Goal: Task Accomplishment & Management: Use online tool/utility

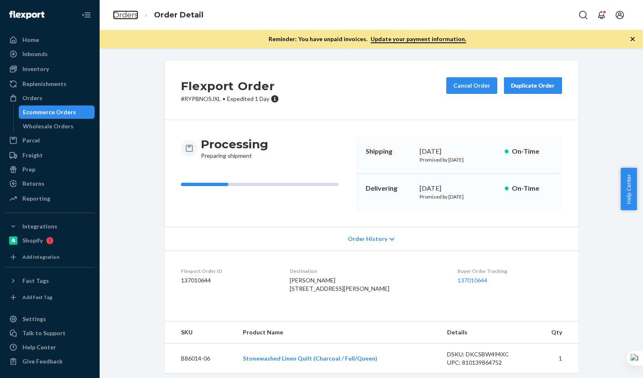
drag, startPoint x: 0, startPoint y: 0, endPoint x: 198, endPoint y: 60, distance: 207.0
click at [126, 13] on link "Orders" at bounding box center [125, 14] width 25 height 9
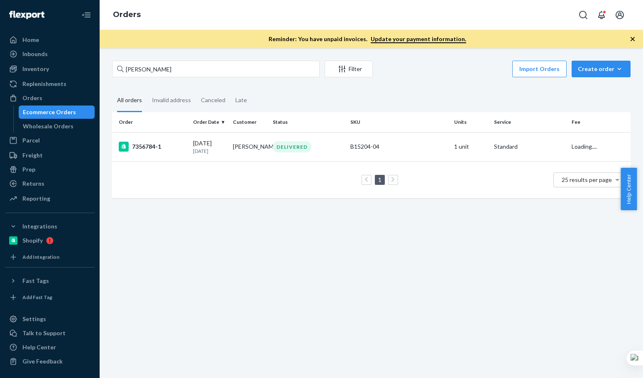
click at [198, 60] on div "Raphael Peterson Filter Import Orders Create order Ecommerce order Removal orde…" at bounding box center [372, 213] width 544 height 330
click at [193, 66] on input "Raphael Peterson" at bounding box center [216, 69] width 208 height 17
paste input "Katherine Black"
click at [193, 66] on input "Katherine Black" at bounding box center [216, 69] width 208 height 17
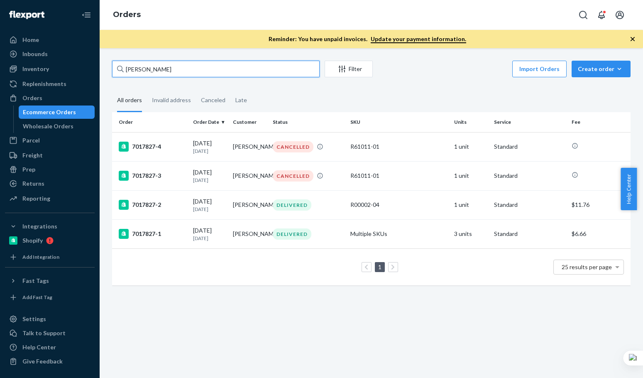
click at [193, 66] on input "Katherine Black" at bounding box center [216, 69] width 208 height 17
click at [444, 66] on div "Import Orders Create order Ecommerce order Removal order" at bounding box center [504, 70] width 253 height 19
click at [217, 71] on input "Katherine Black" at bounding box center [216, 69] width 208 height 17
paste input "Pamela Kelly"
click at [233, 74] on input "Pamela Kelly" at bounding box center [216, 69] width 208 height 17
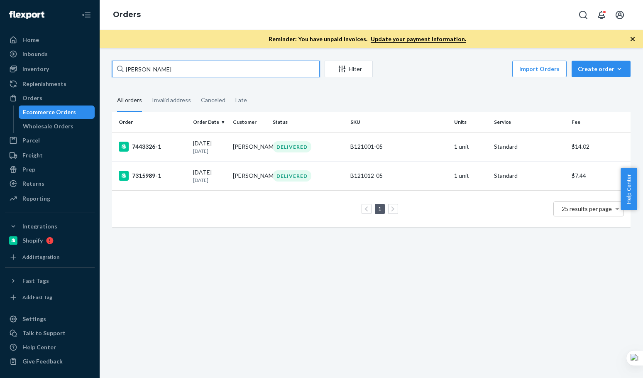
click at [199, 70] on input "Pamela Kelly" at bounding box center [216, 69] width 208 height 17
paste input "136941121"
click at [199, 69] on input "136941121" at bounding box center [216, 69] width 208 height 17
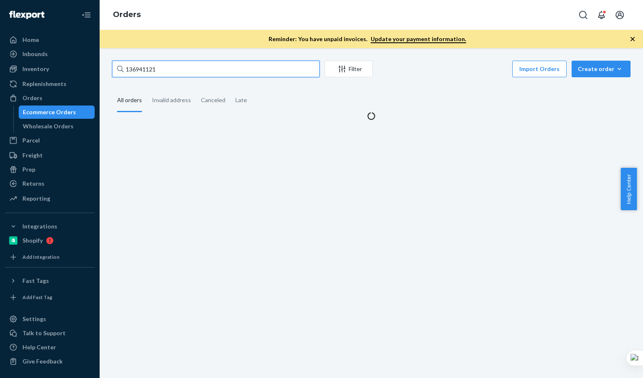
click at [199, 69] on input "136941121" at bounding box center [216, 69] width 208 height 17
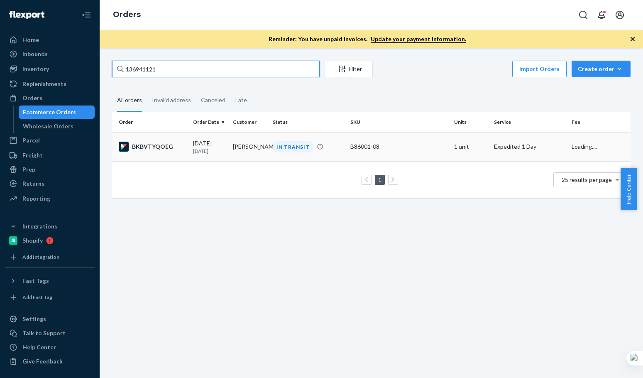
type input "136941121"
click at [164, 151] on div "BKBVTYQOEG" at bounding box center [153, 147] width 68 height 10
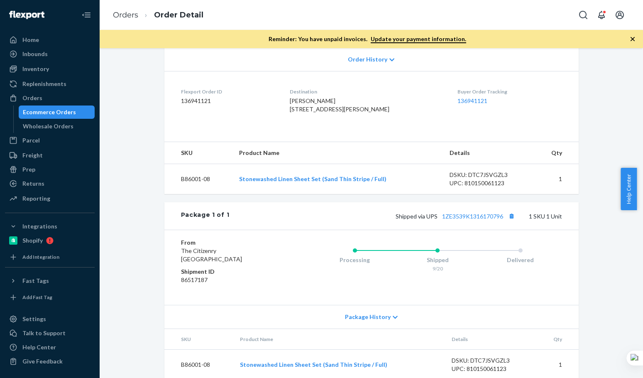
scroll to position [208, 0]
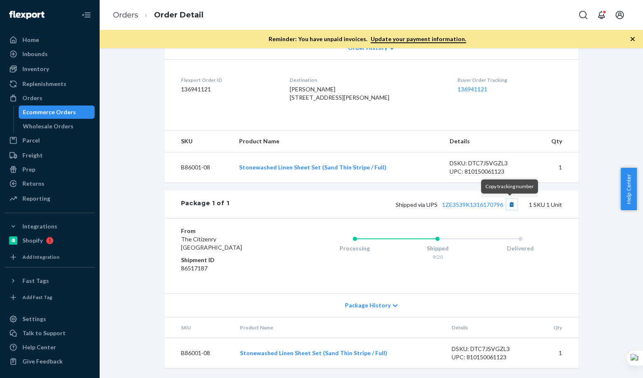
click at [507, 207] on button "Copy tracking number" at bounding box center [512, 204] width 11 height 11
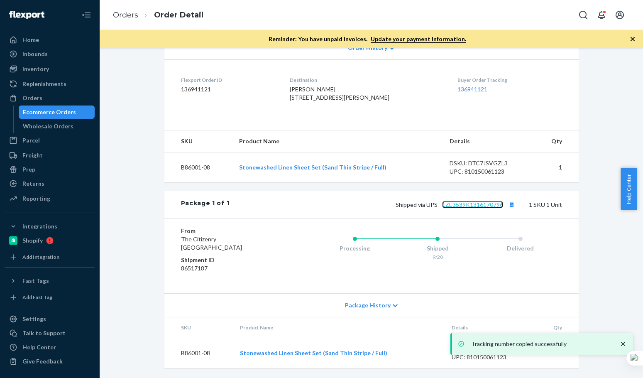
click at [478, 207] on link "1ZE3539K1316170796" at bounding box center [472, 204] width 61 height 7
click at [128, 10] on link "Orders" at bounding box center [125, 14] width 25 height 9
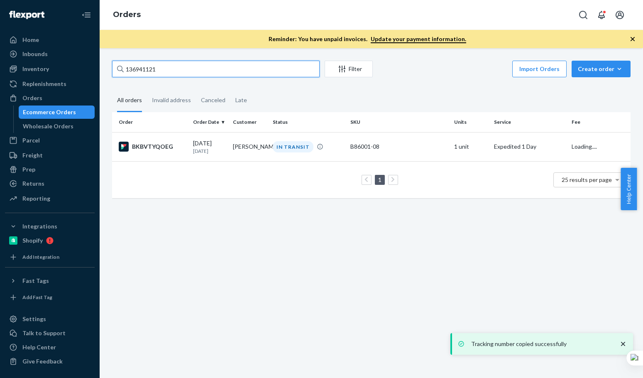
click at [168, 64] on input "136941121" at bounding box center [216, 69] width 208 height 17
paste input "Maria Vigilar"
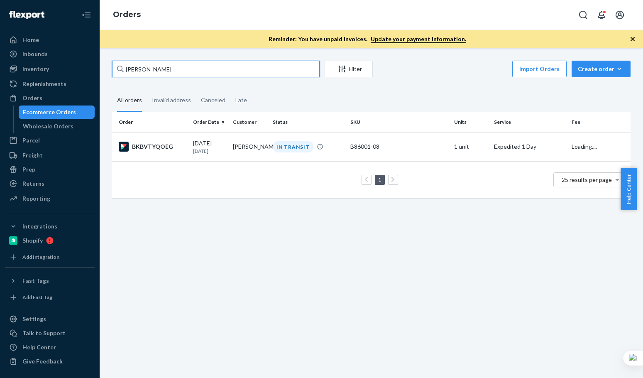
click at [166, 65] on input "Maria Vigilar" at bounding box center [216, 69] width 208 height 17
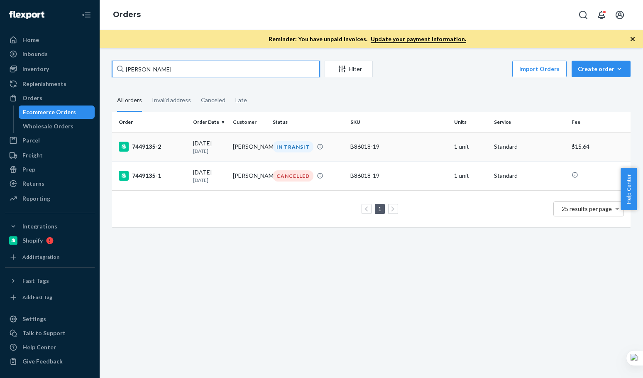
type input "Maria Vigilar"
click at [181, 158] on td "7449135-2" at bounding box center [151, 146] width 78 height 29
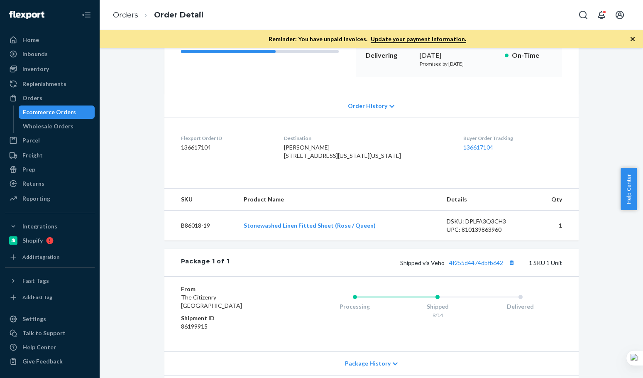
scroll to position [138, 0]
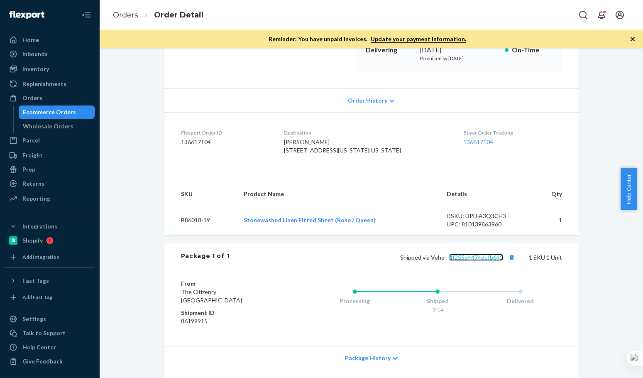
click at [489, 261] on link "4f255d4474dbfb642" at bounding box center [476, 257] width 54 height 7
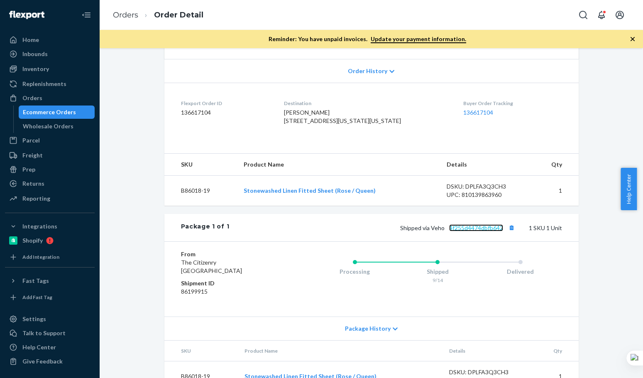
scroll to position [0, 0]
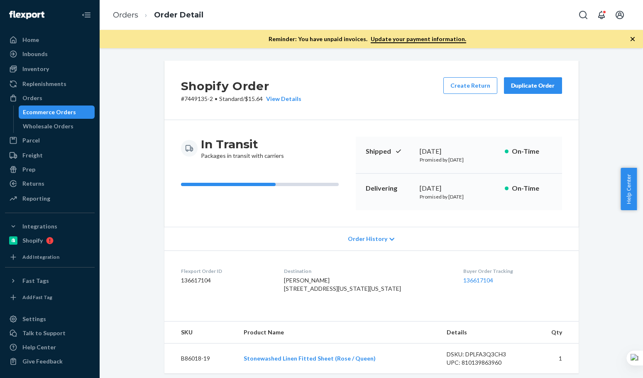
click at [533, 93] on button "Duplicate Order" at bounding box center [533, 85] width 58 height 17
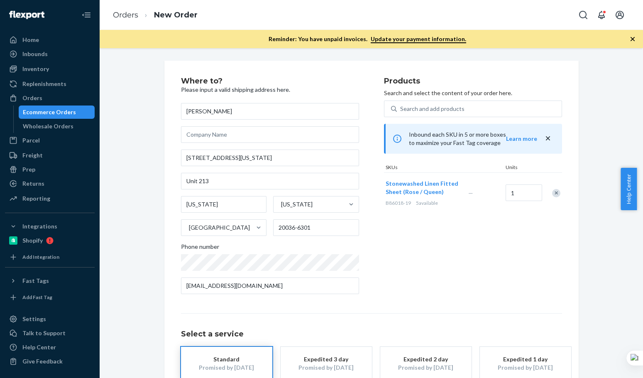
click at [552, 194] on div "Remove Item" at bounding box center [556, 193] width 8 height 8
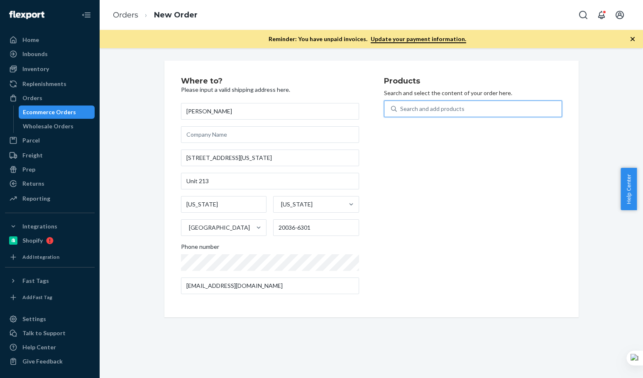
click at [483, 108] on div "Search and add products" at bounding box center [479, 108] width 165 height 15
click at [401, 108] on input "0 results available. Use Up and Down to choose options, press Enter to select t…" at bounding box center [400, 109] width 1 height 8
paste input "B86018-10"
type input "B86018-10"
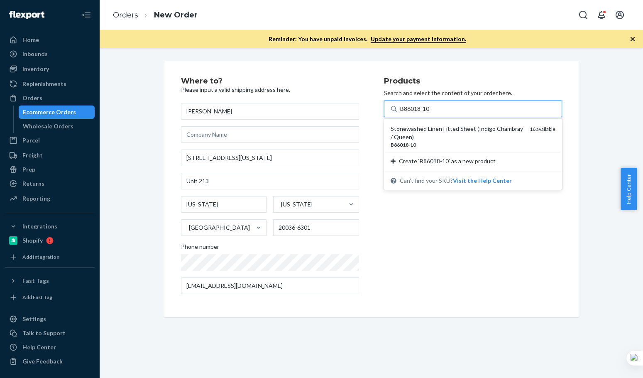
click at [420, 136] on div "Stonewashed Linen Fitted Sheet (Indigo Chambray / Queen)" at bounding box center [457, 133] width 133 height 17
click at [420, 113] on input "B86018-10" at bounding box center [415, 109] width 30 height 8
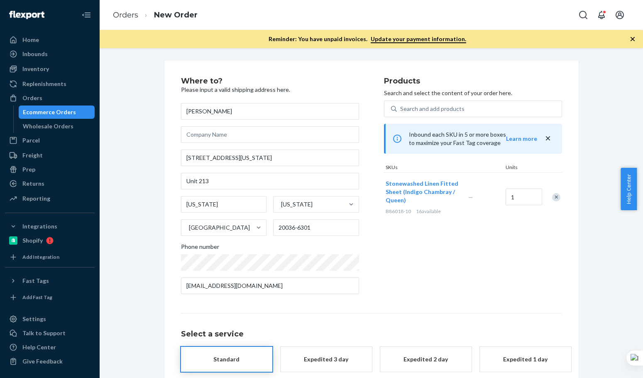
drag, startPoint x: 472, startPoint y: 280, endPoint x: 395, endPoint y: 316, distance: 85.7
click at [472, 277] on div "Products Search and select the content of your order here. Search and add produ…" at bounding box center [473, 188] width 178 height 223
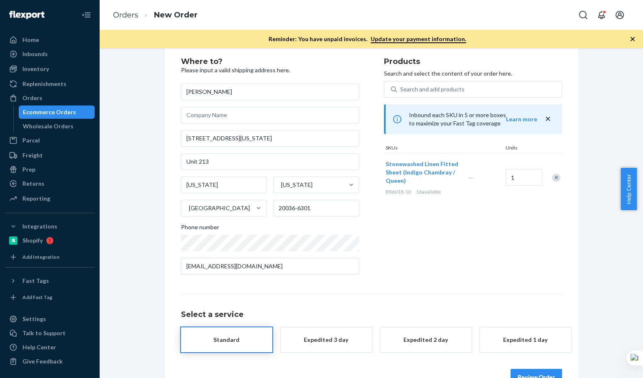
scroll to position [44, 0]
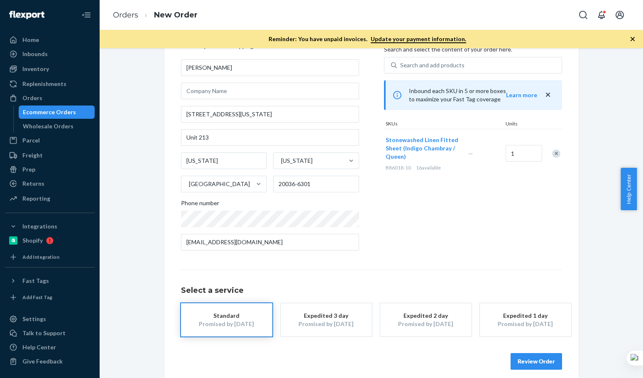
click at [512, 316] on div "Expedited 1 day" at bounding box center [526, 316] width 66 height 8
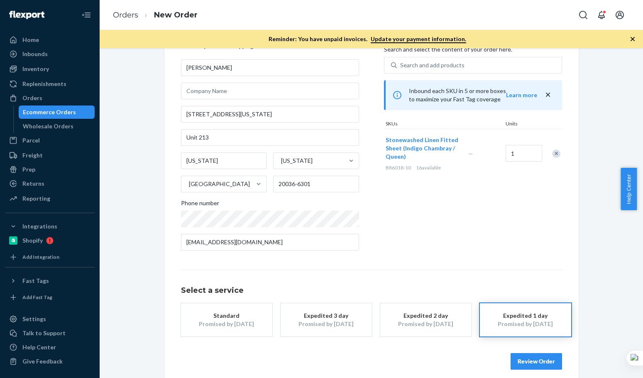
drag, startPoint x: 548, startPoint y: 361, endPoint x: 618, endPoint y: 313, distance: 84.9
click at [549, 360] on button "Review Order" at bounding box center [537, 361] width 52 height 17
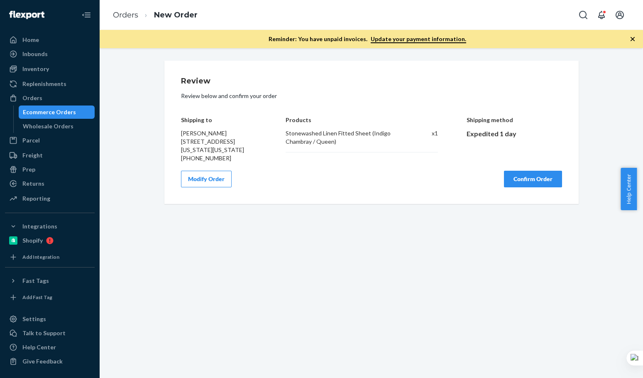
drag, startPoint x: 536, startPoint y: 190, endPoint x: 618, endPoint y: 220, distance: 86.6
click at [536, 187] on button "Confirm Order" at bounding box center [533, 179] width 58 height 17
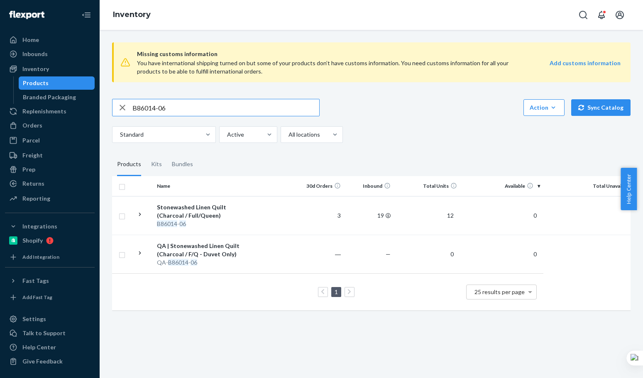
click at [170, 111] on input "B86014-06" at bounding box center [226, 107] width 187 height 17
click at [172, 111] on input "B86014-05" at bounding box center [226, 107] width 187 height 17
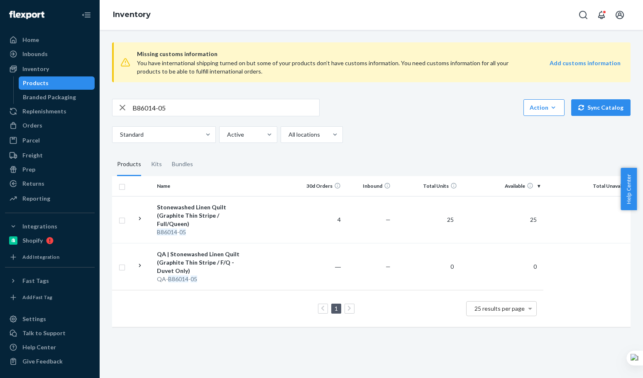
click at [409, 120] on div "B86014-05 Action Create product Create kit or bundle Bulk create products Bulk …" at bounding box center [371, 121] width 519 height 44
click at [193, 105] on input "B86014-05" at bounding box center [226, 107] width 187 height 17
paste input "02-09"
click at [193, 105] on input "B86002-09" at bounding box center [226, 107] width 187 height 17
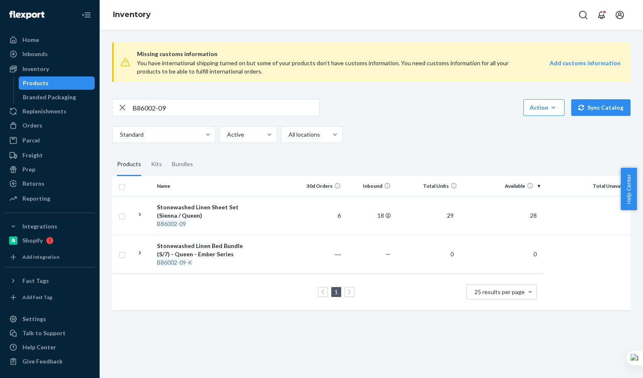
click at [200, 118] on div "B86002-09 Action Create product Create kit or bundle Bulk create products Bulk …" at bounding box center [371, 121] width 519 height 44
click at [196, 108] on input "B86002-09" at bounding box center [226, 107] width 187 height 17
paste input "18-10"
click at [196, 108] on input "B86018-10" at bounding box center [226, 107] width 187 height 17
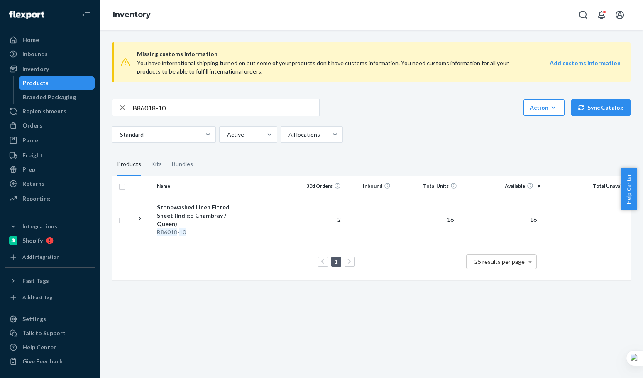
drag, startPoint x: 187, startPoint y: 109, endPoint x: 0, endPoint y: 118, distance: 187.1
click at [23, 119] on div "Home Inbounds Shipping Plans Problems Inventory Products Branded Packaging Repl…" at bounding box center [321, 189] width 643 height 378
paste input "D90005-01-K"
type input "D90005-01-K"
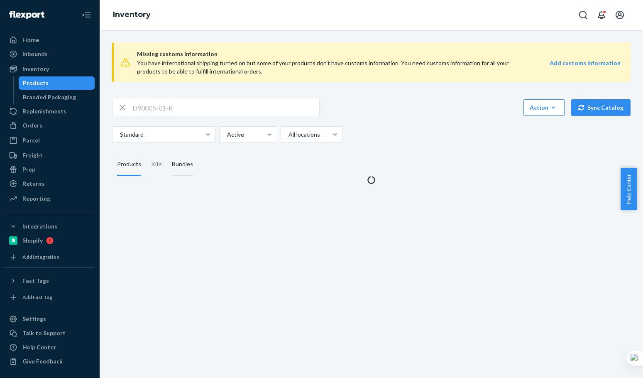
click at [179, 168] on div "Bundles" at bounding box center [182, 164] width 21 height 23
click at [167, 153] on input "Bundles" at bounding box center [167, 153] width 0 height 0
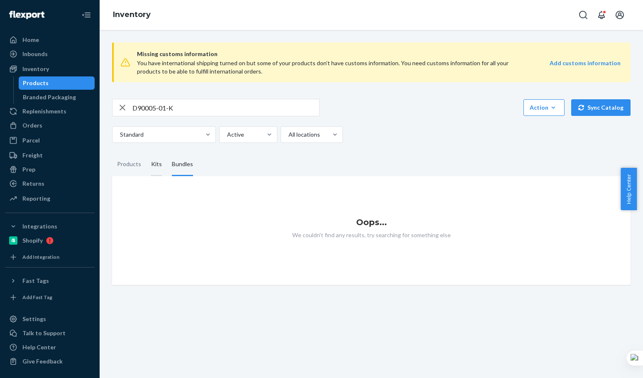
click at [155, 164] on div "Kits" at bounding box center [156, 164] width 11 height 23
click at [146, 153] on input "Kits" at bounding box center [146, 153] width 0 height 0
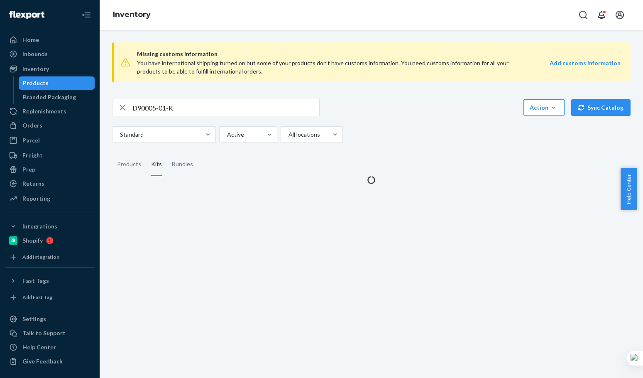
drag, startPoint x: 627, startPoint y: 124, endPoint x: 640, endPoint y: 123, distance: 13.0
click at [628, 123] on div "Missing customs information You have international shipping turned on but some …" at bounding box center [371, 110] width 531 height 148
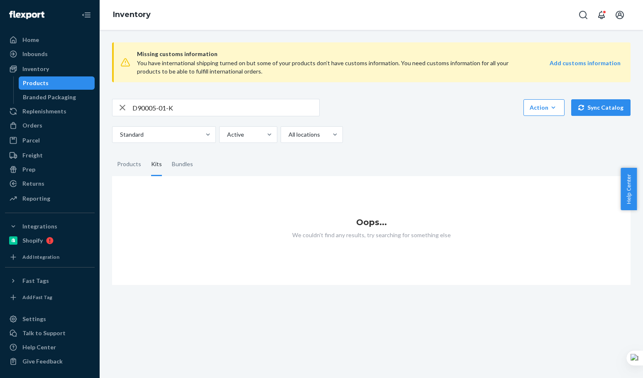
drag, startPoint x: 445, startPoint y: 108, endPoint x: 432, endPoint y: 110, distance: 13.0
click at [445, 108] on div "D90005-01-K Action Create product Create kit or bundle Bulk create products Bul…" at bounding box center [371, 107] width 519 height 17
click at [160, 162] on div "Kits" at bounding box center [156, 164] width 11 height 23
click at [146, 153] on input "Kits" at bounding box center [146, 153] width 0 height 0
drag, startPoint x: 154, startPoint y: 169, endPoint x: 140, endPoint y: 116, distance: 55.0
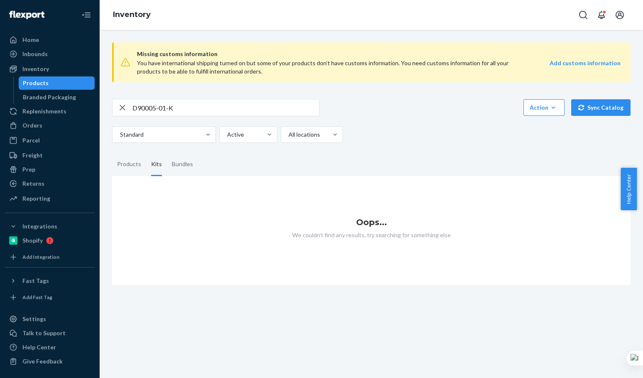
click at [153, 169] on div "Kits" at bounding box center [156, 164] width 11 height 23
click at [146, 153] on input "Kits" at bounding box center [146, 153] width 0 height 0
click at [132, 110] on div "button" at bounding box center [123, 107] width 20 height 17
click at [133, 110] on input "text" at bounding box center [226, 107] width 187 height 17
paste input "D90005-01-K"
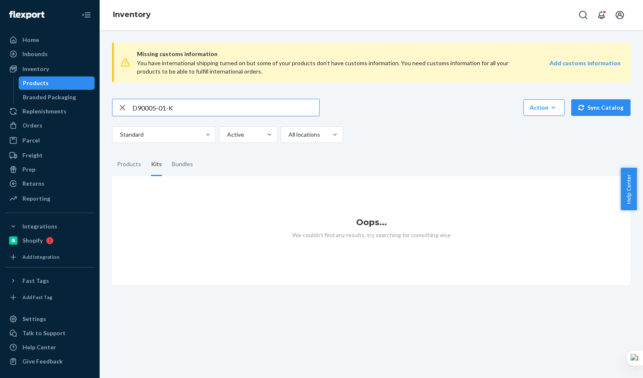
type input "D90005-01-K"
click at [124, 166] on div "Products" at bounding box center [129, 164] width 24 height 23
click at [112, 153] on input "Products" at bounding box center [112, 153] width 0 height 0
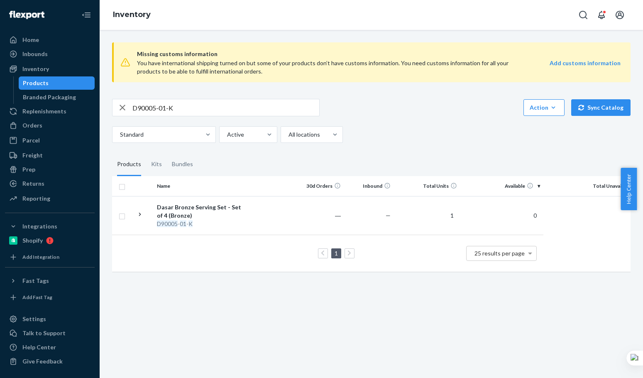
click at [402, 129] on div "Standard Active All locations" at bounding box center [368, 134] width 513 height 17
click at [402, 128] on div "Standard Active All locations" at bounding box center [368, 134] width 513 height 17
